Goal: Complete application form: Complete application form

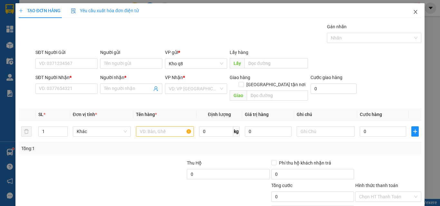
click at [413, 10] on icon "close" at bounding box center [415, 11] width 5 height 5
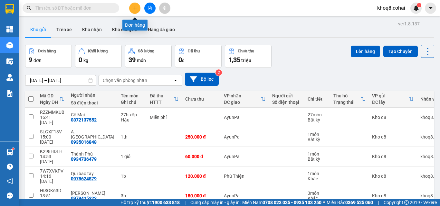
click at [134, 6] on icon "plus" at bounding box center [135, 8] width 5 height 5
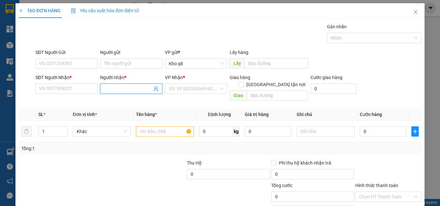
click at [123, 88] on input "Người nhận *" at bounding box center [128, 88] width 48 height 7
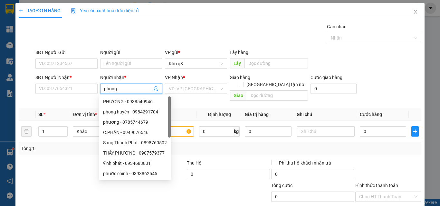
type input "phong c"
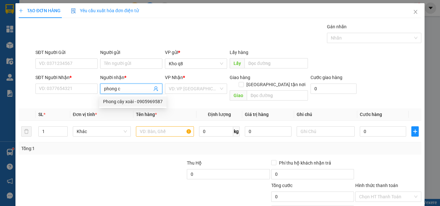
click at [145, 100] on div "Phong cây xoài - 0905969587" at bounding box center [133, 101] width 60 height 7
type input "0905969587"
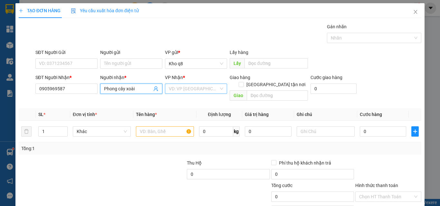
type input "Phong cây xoài"
click at [177, 91] on input "search" at bounding box center [194, 89] width 50 height 10
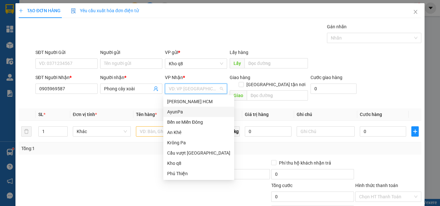
click at [170, 111] on div "AyunPa" at bounding box center [198, 111] width 63 height 7
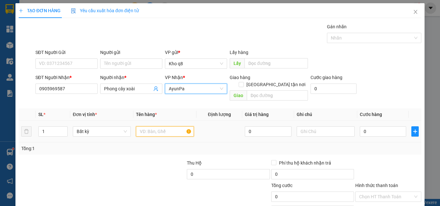
click at [154, 126] on input "text" at bounding box center [165, 131] width 58 height 10
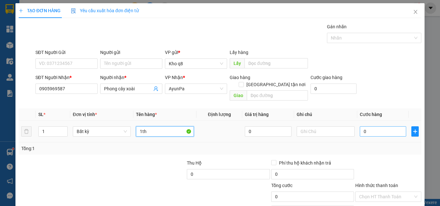
type input "1th"
click at [368, 126] on input "0" at bounding box center [382, 131] width 46 height 10
type input "6"
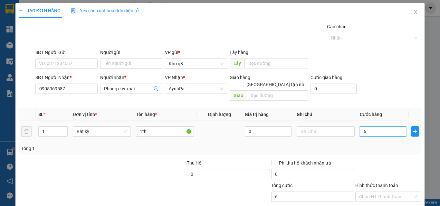
type input "60"
type input "60.000"
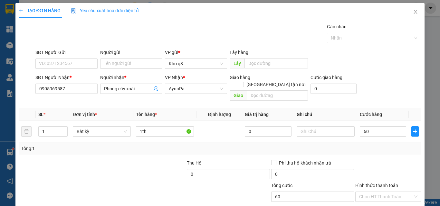
type input "60.000"
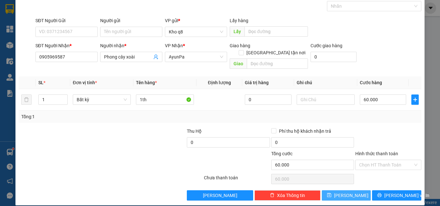
click at [345, 192] on span "[PERSON_NAME]" at bounding box center [351, 195] width 34 height 7
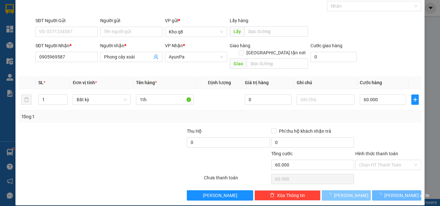
type input "0"
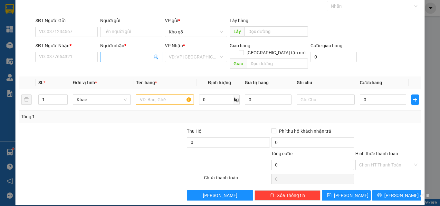
click at [111, 56] on input "Người nhận *" at bounding box center [128, 56] width 48 height 7
paste input "â"
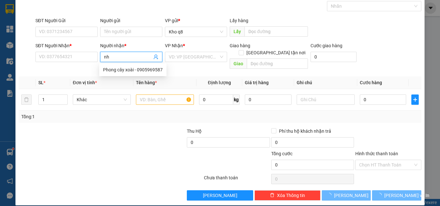
paste input "ật"
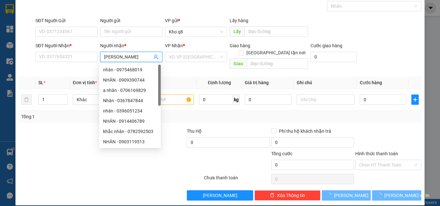
type input "nhật khang"
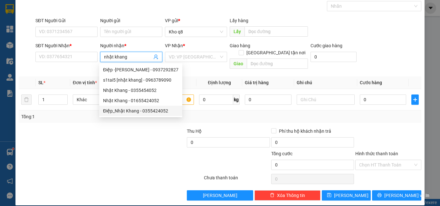
click at [155, 111] on div "Điệp_Nhật Khang - 0355424052" at bounding box center [140, 110] width 75 height 7
type input "0355424052"
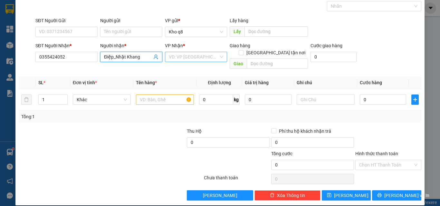
type input "Điệp_Nhật Khang"
click at [187, 53] on input "search" at bounding box center [194, 57] width 50 height 10
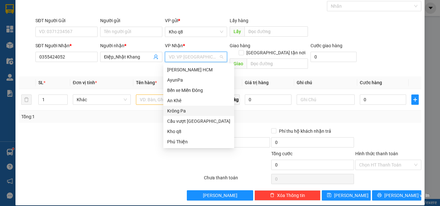
click at [180, 108] on div "Krông Pa" at bounding box center [198, 110] width 63 height 7
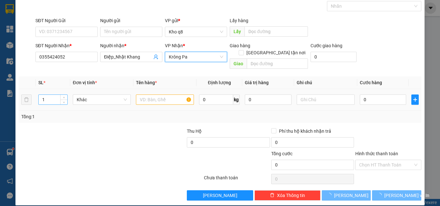
click at [49, 95] on input "1" at bounding box center [53, 100] width 29 height 10
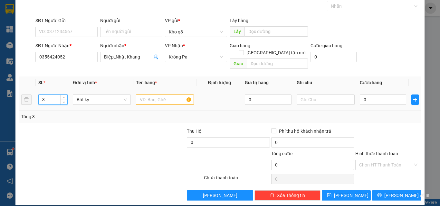
type input "3"
click at [154, 95] on input "text" at bounding box center [165, 100] width 58 height 10
type input "2th+1b"
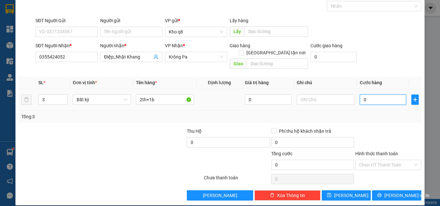
click at [366, 95] on input "0" at bounding box center [382, 100] width 46 height 10
type input "2"
type input "20"
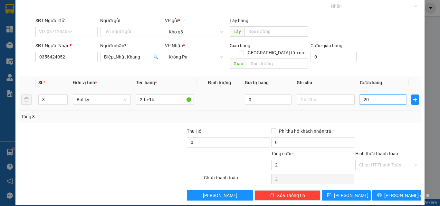
type input "20"
type input "200"
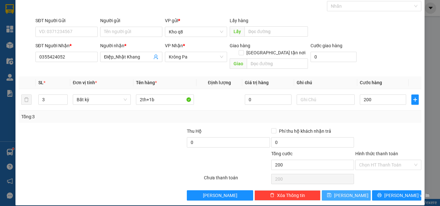
click at [331, 193] on icon "save" at bounding box center [329, 195] width 5 height 5
type input "200.000"
type input "1"
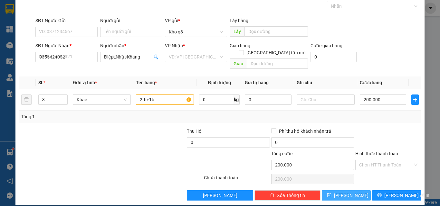
type input "0"
click at [109, 56] on input "Người nhận *" at bounding box center [128, 56] width 48 height 7
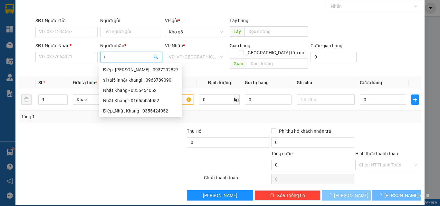
paste input "í"
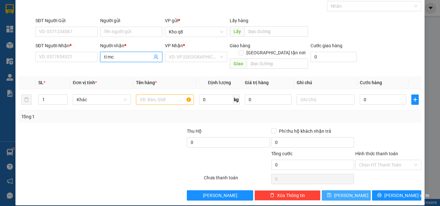
click at [104, 57] on input "tí mc" at bounding box center [128, 56] width 48 height 7
paste input "ý"
type input "tý mc"
click at [138, 67] on div "Tý mc - 0986676228" at bounding box center [130, 69] width 54 height 7
type input "0986676228"
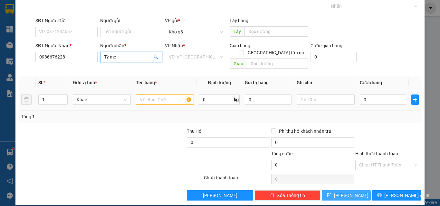
type input "Tý mc"
click at [144, 95] on input "text" at bounding box center [165, 100] width 58 height 10
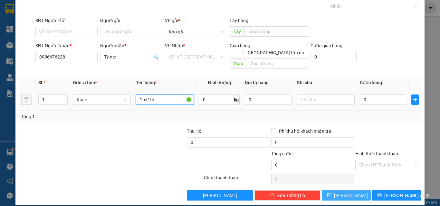
click at [144, 95] on input "1b+1th" at bounding box center [165, 100] width 58 height 10
type input "1b mc+1th"
click at [373, 95] on input "0" at bounding box center [382, 100] width 46 height 10
type input "1"
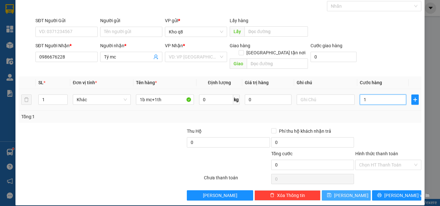
type input "1"
type input "13"
type input "130"
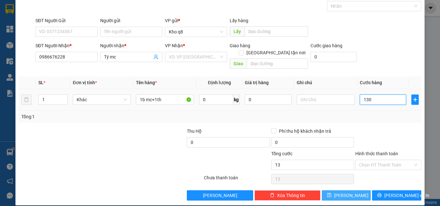
type input "130"
type input "130.000"
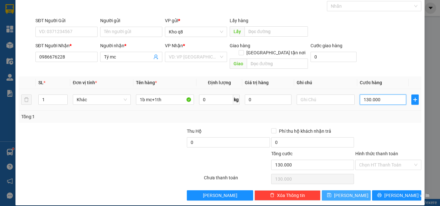
click at [381, 95] on input "130.000" at bounding box center [382, 100] width 46 height 10
type input "1"
type input "12"
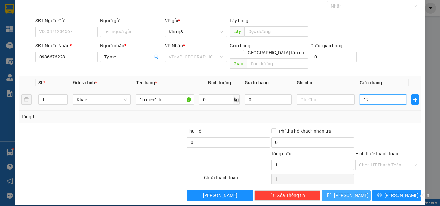
type input "12"
type input "120"
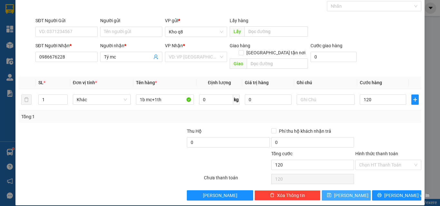
type input "120.000"
click at [344, 192] on span "[PERSON_NAME]" at bounding box center [351, 195] width 34 height 7
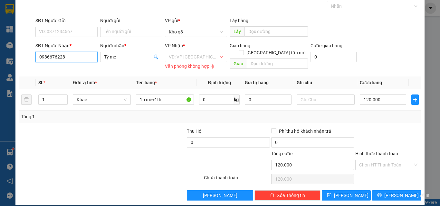
click at [66, 59] on input "0986676228" at bounding box center [66, 57] width 62 height 10
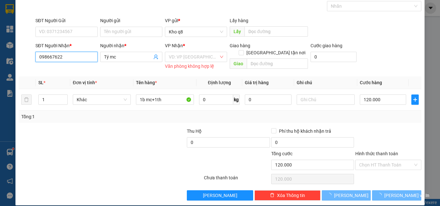
type input "0986676228"
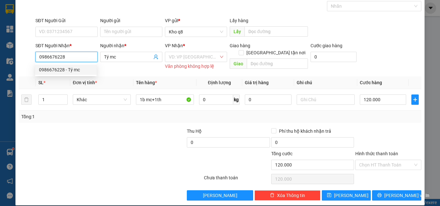
click at [61, 68] on div "0986676228 - Tý mc" at bounding box center [66, 69] width 54 height 7
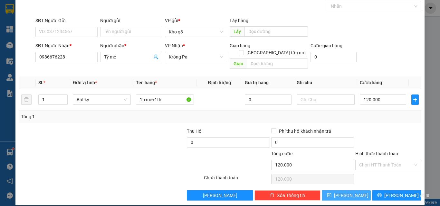
click at [328, 191] on button "[PERSON_NAME]" at bounding box center [346, 196] width 49 height 10
type input "0"
